Goal: Task Accomplishment & Management: Use online tool/utility

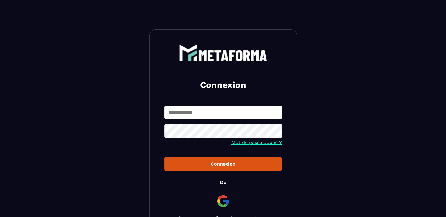
type input "**********"
click at [188, 166] on div "Connexion" at bounding box center [223, 165] width 108 height 6
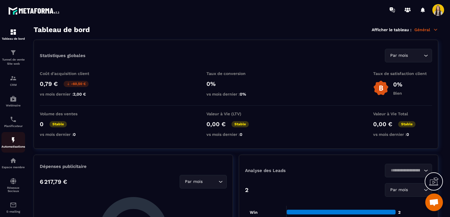
click at [11, 142] on img at bounding box center [13, 140] width 7 height 7
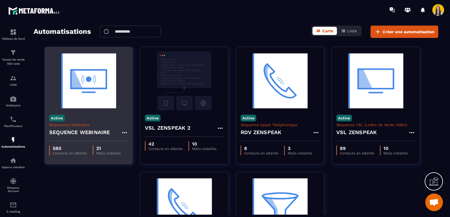
click at [79, 125] on p "Séquences Webinaire" at bounding box center [88, 125] width 79 height 4
drag, startPoint x: 97, startPoint y: 117, endPoint x: 97, endPoint y: 114, distance: 3.5
click at [97, 117] on div "Active Séquences Webinaire SEQUENCE WEBINAIRE" at bounding box center [89, 126] width 88 height 31
click at [89, 98] on img at bounding box center [88, 81] width 79 height 59
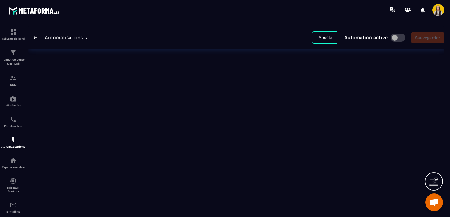
click at [88, 88] on div "Automatisations / Modèle Automation active Sauvegarder" at bounding box center [236, 118] width 417 height 185
type input "**********"
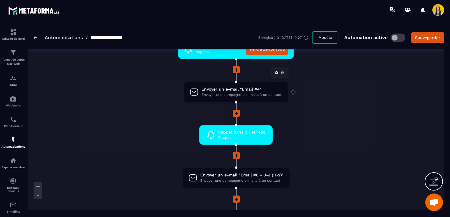
scroll to position [354, 0]
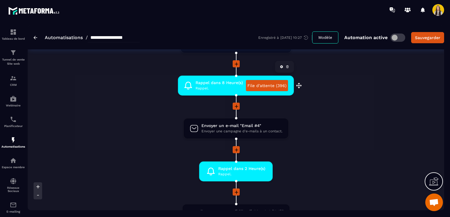
click at [281, 85] on link "File d'attente (396)" at bounding box center [267, 85] width 42 height 11
